Goal: Task Accomplishment & Management: Manage account settings

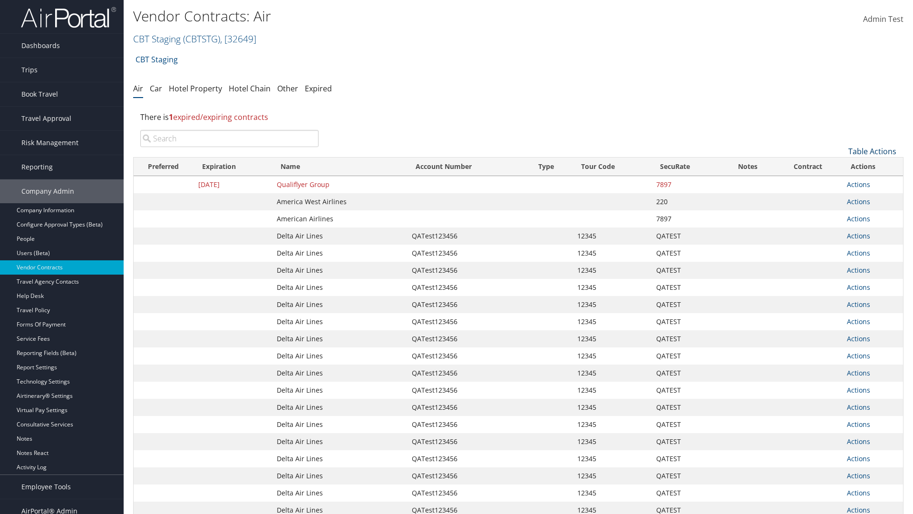
click at [872, 151] on link "Table Actions" at bounding box center [872, 151] width 48 height 10
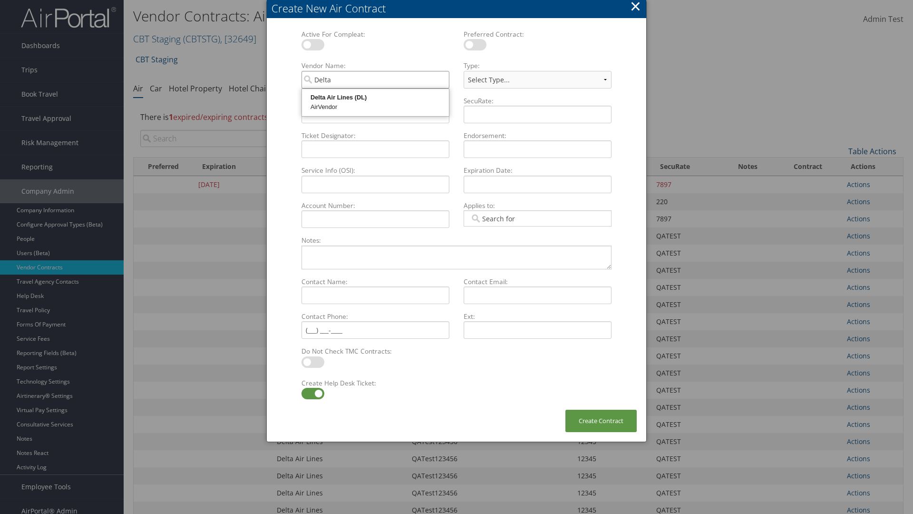
type input "Delta Air Lines"
select select "[object Object]"
type input "Delta Air Lines"
type input "QATest123456"
type input "12345"
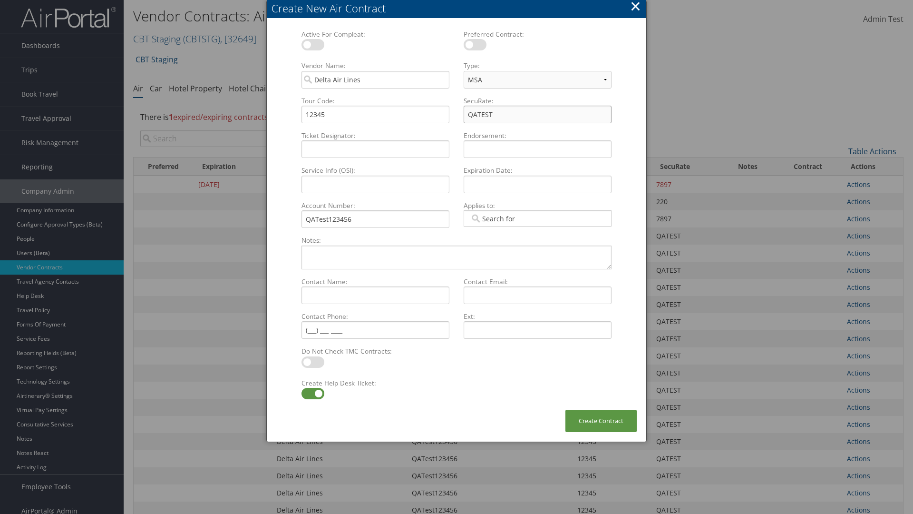
type input "QATEST"
click at [312, 393] on label at bounding box center [312, 393] width 23 height 11
click at [312, 393] on input "checkbox" at bounding box center [309, 395] width 6 height 6
checkbox input "false"
type input "[DATE]"
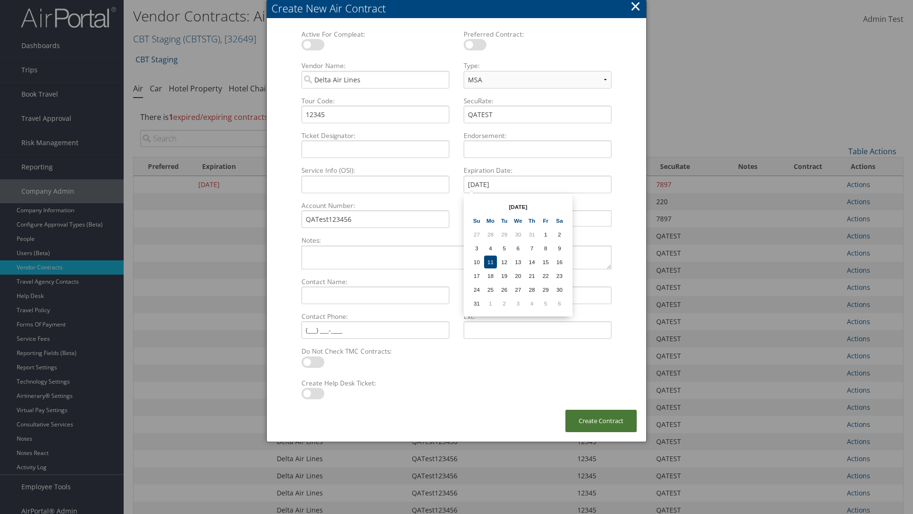
click at [601, 420] on button "Create Contract" at bounding box center [600, 420] width 71 height 22
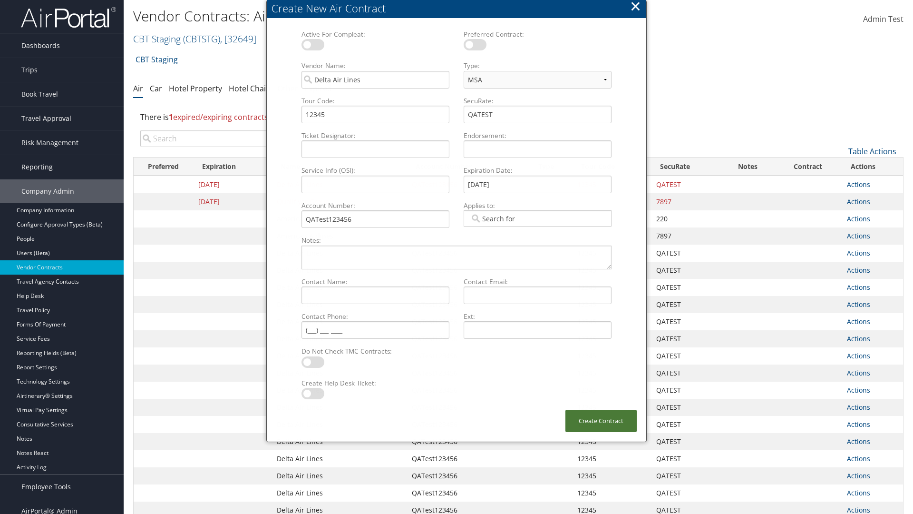
scroll to position [107, 0]
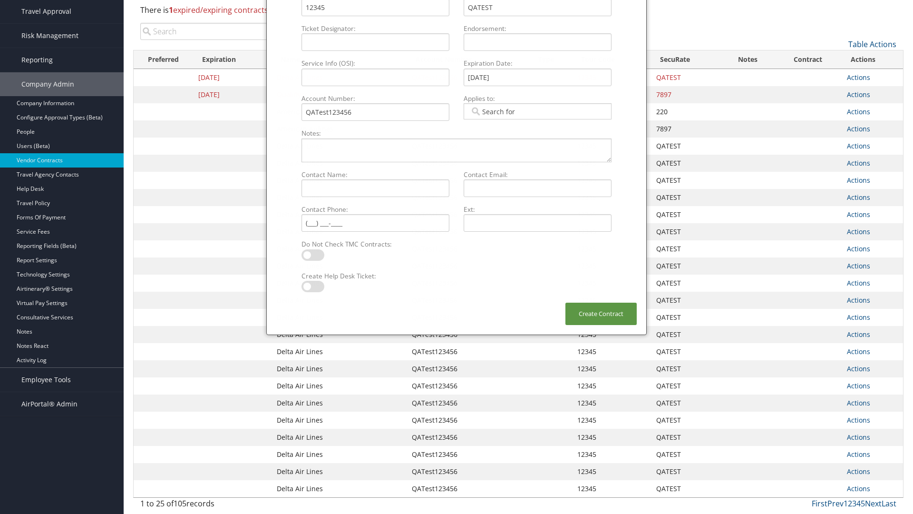
click at [229, 31] on input "search" at bounding box center [229, 31] width 178 height 17
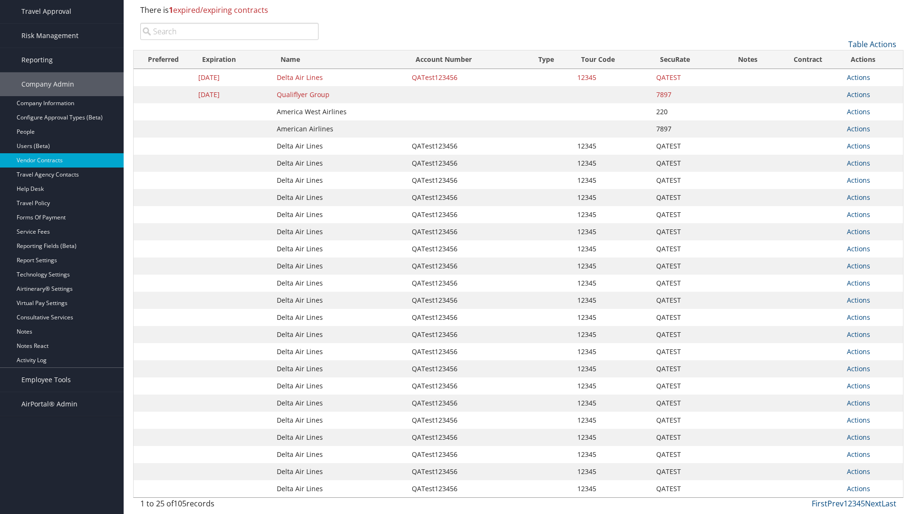
type input "QATest123456"
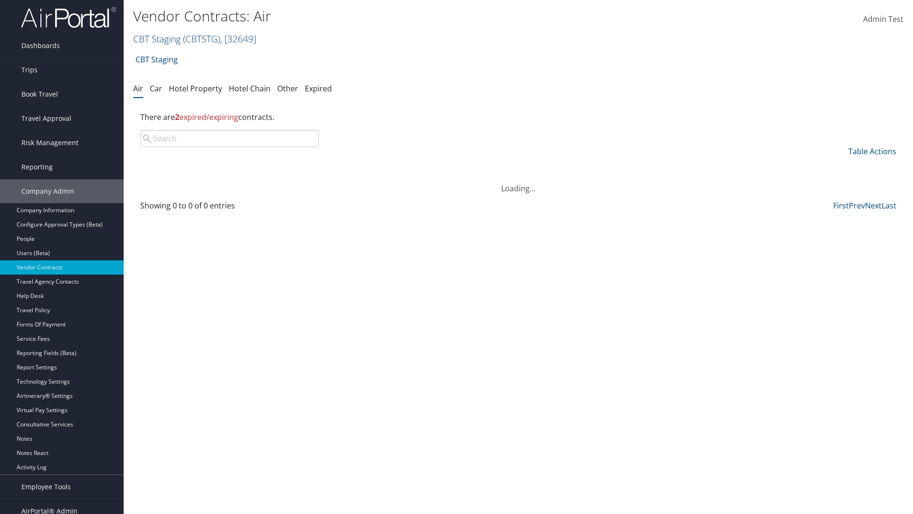
click at [229, 138] on input "search" at bounding box center [229, 138] width 178 height 17
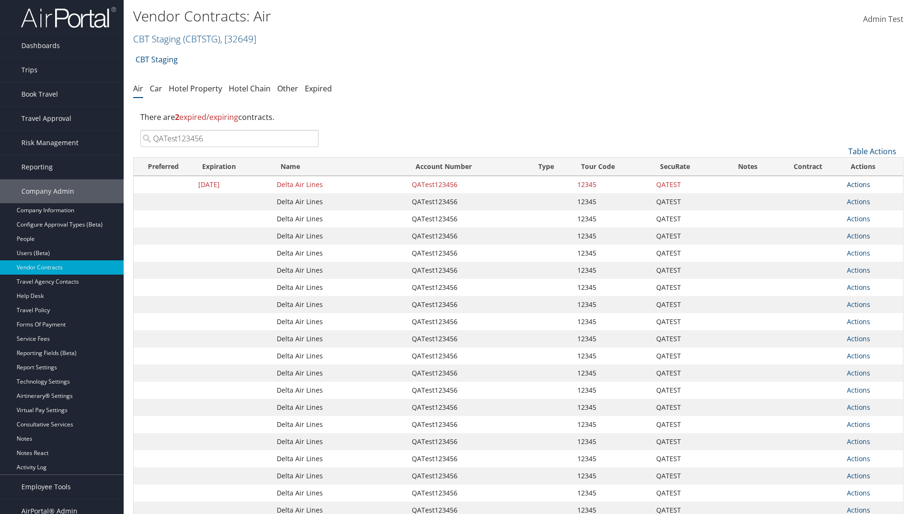
type input "QATest123456"
click at [858, 184] on link "Actions" at bounding box center [858, 184] width 23 height 9
click at [874, 231] on link "Delete" at bounding box center [874, 231] width 55 height 16
